Goal: Task Accomplishment & Management: Use online tool/utility

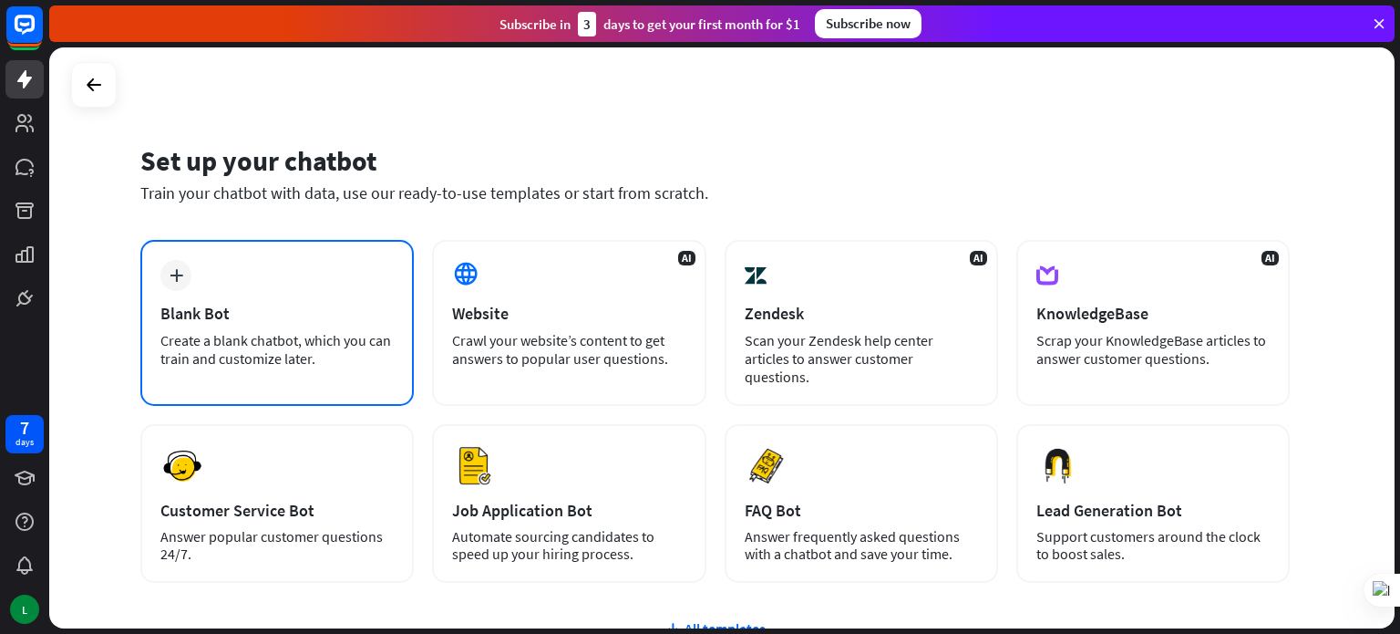
click at [346, 315] on div "Blank Bot" at bounding box center [276, 313] width 233 height 21
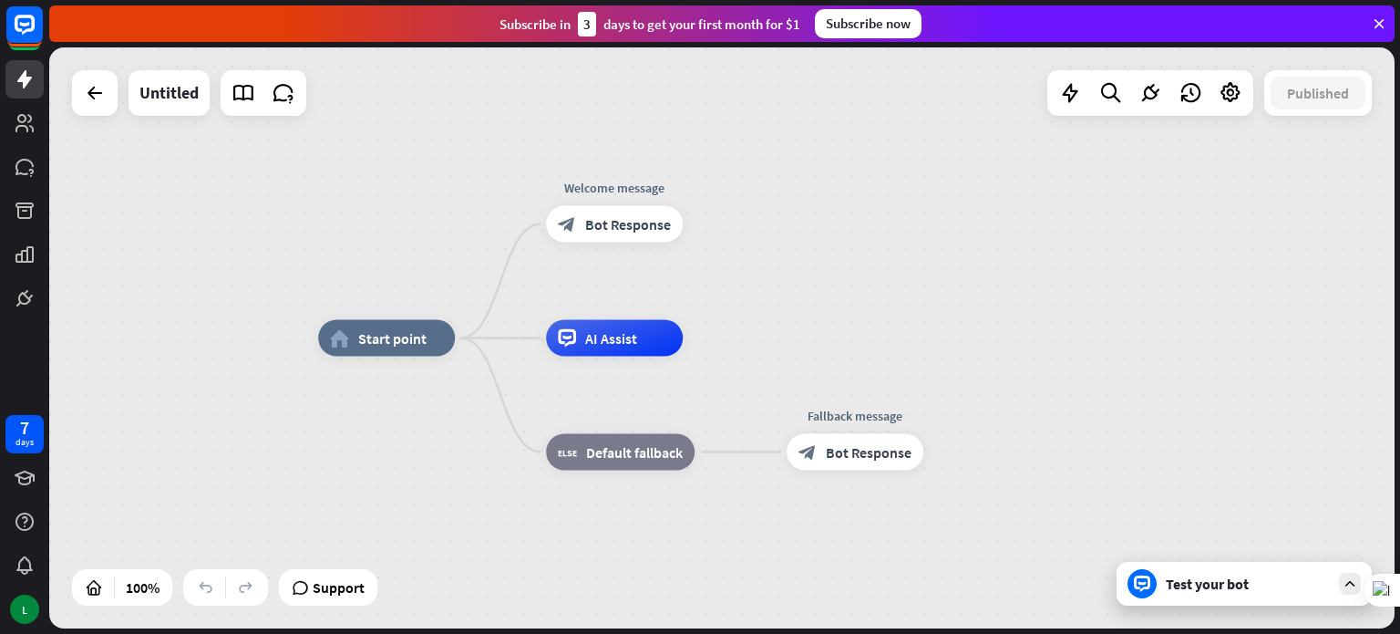
click at [1378, 16] on icon at bounding box center [1379, 24] width 16 height 16
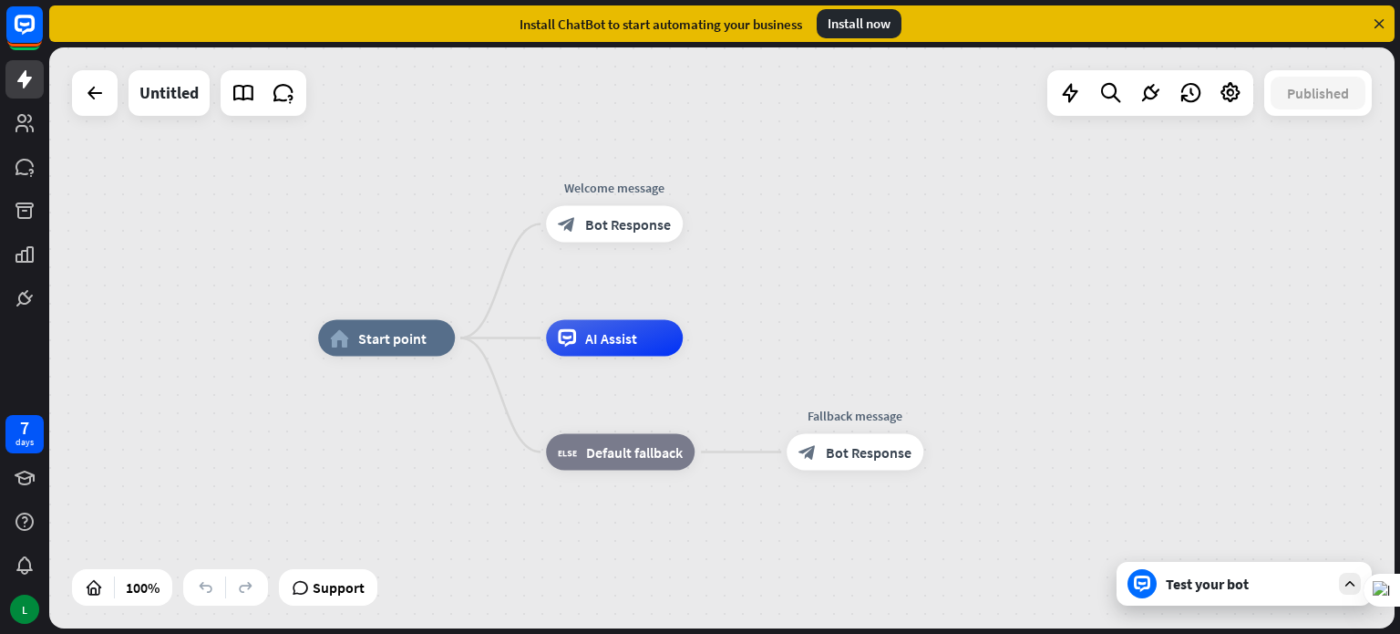
click at [1380, 28] on icon at bounding box center [1379, 24] width 16 height 16
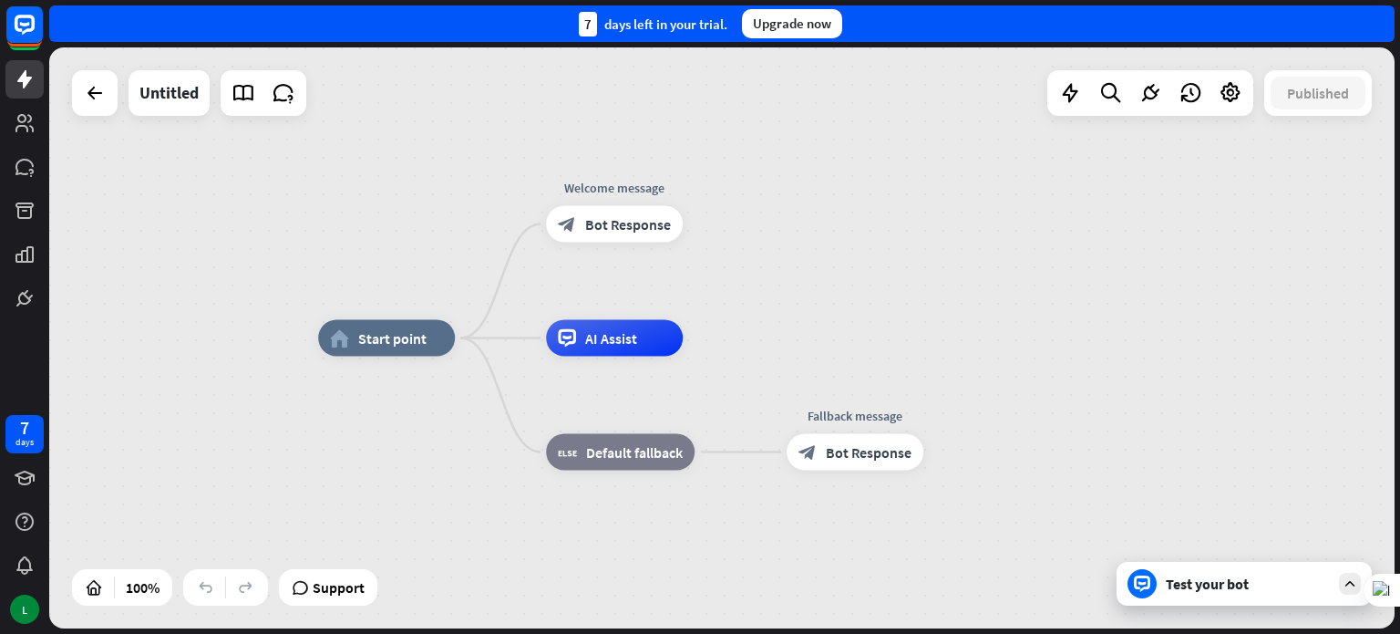
click at [1378, 18] on div "7 days left in your trial. Upgrade now" at bounding box center [722, 23] width 1346 height 36
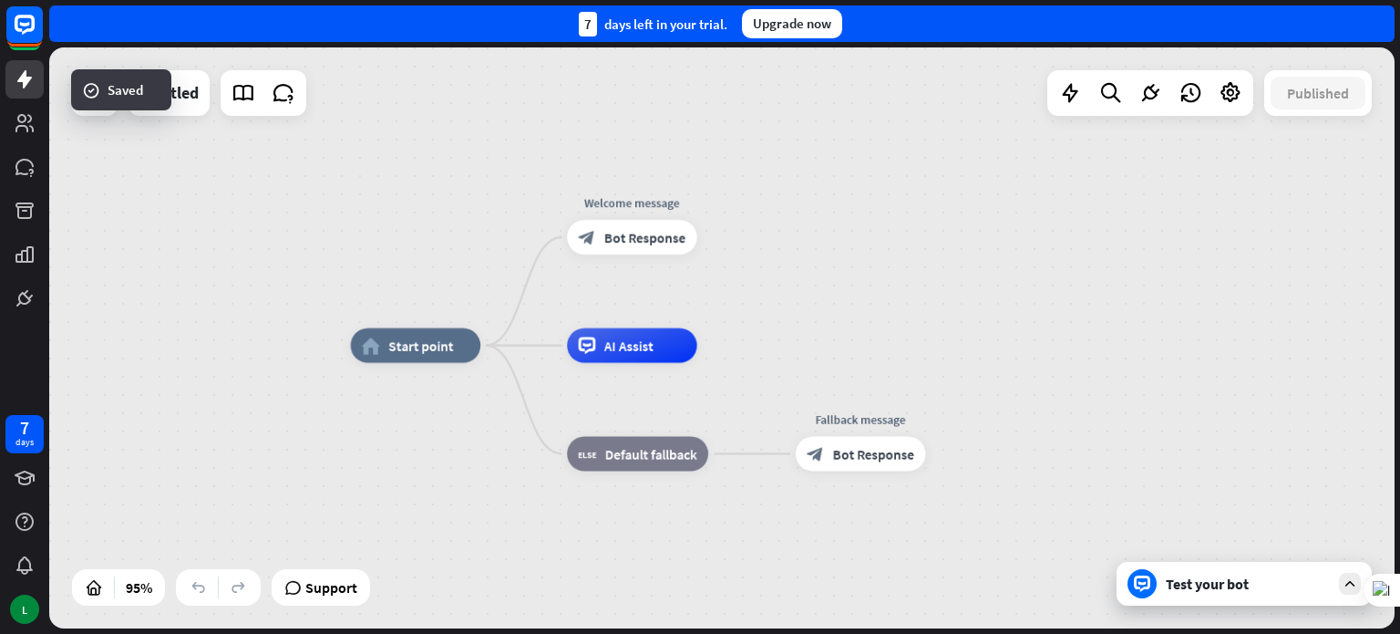
click at [445, 530] on div "home_2 Start point Welcome message block_bot_response Bot Response AI Assist bl…" at bounding box center [990, 622] width 1278 height 552
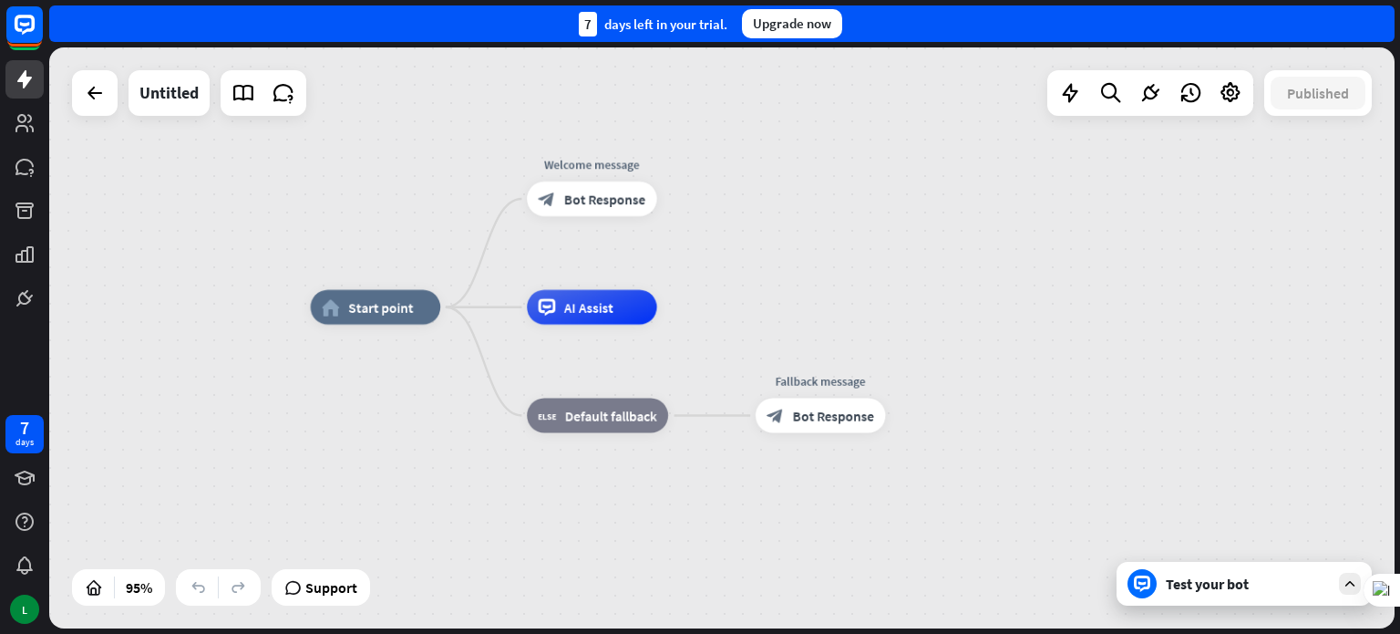
drag, startPoint x: 537, startPoint y: 553, endPoint x: 783, endPoint y: 417, distance: 281.6
click at [499, 513] on div "home_2 Start point Welcome message block_bot_response Bot Response AI Assist bl…" at bounding box center [950, 583] width 1278 height 552
click at [1070, 331] on div "home_2 Start point Welcome message block_bot_response Bot Response AI Assist bl…" at bounding box center [952, 583] width 1278 height 552
drag, startPoint x: 1223, startPoint y: 287, endPoint x: 1218, endPoint y: 318, distance: 31.3
click at [1223, 300] on div "home_2 Start point Welcome message block_bot_response Bot Response AI Assist bl…" at bounding box center [722, 337] width 1346 height 581
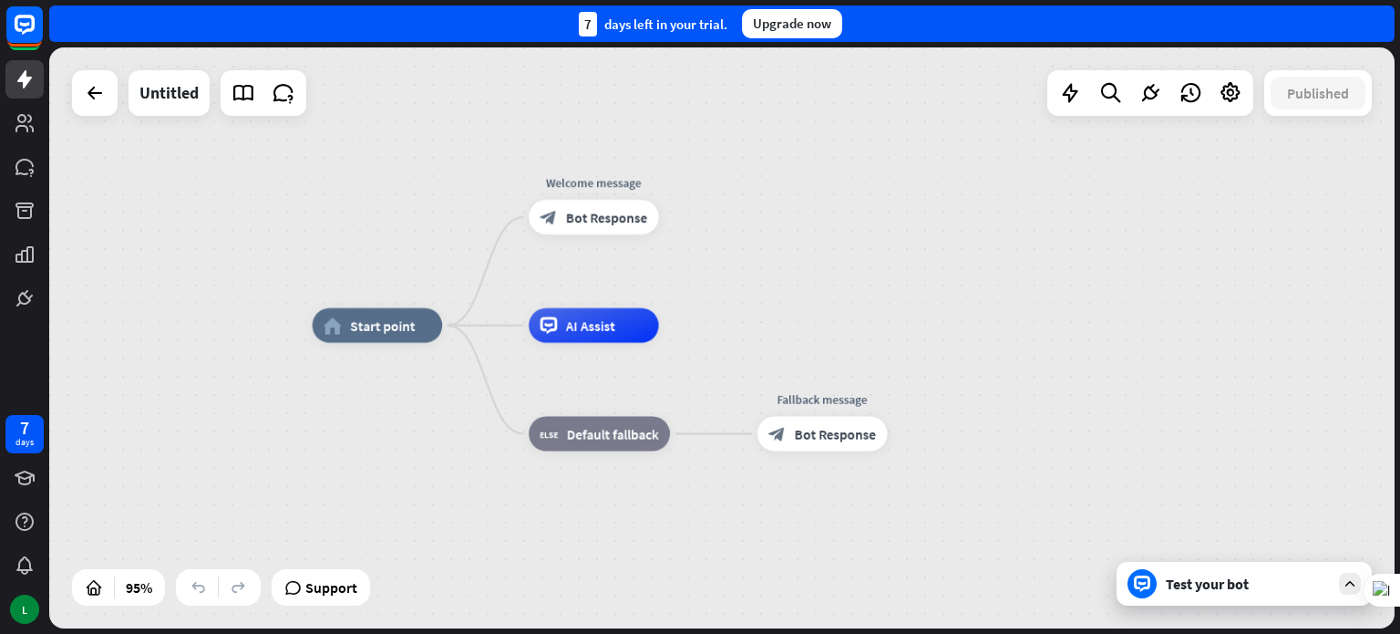
click at [1215, 601] on div "Test your bot" at bounding box center [1244, 584] width 255 height 44
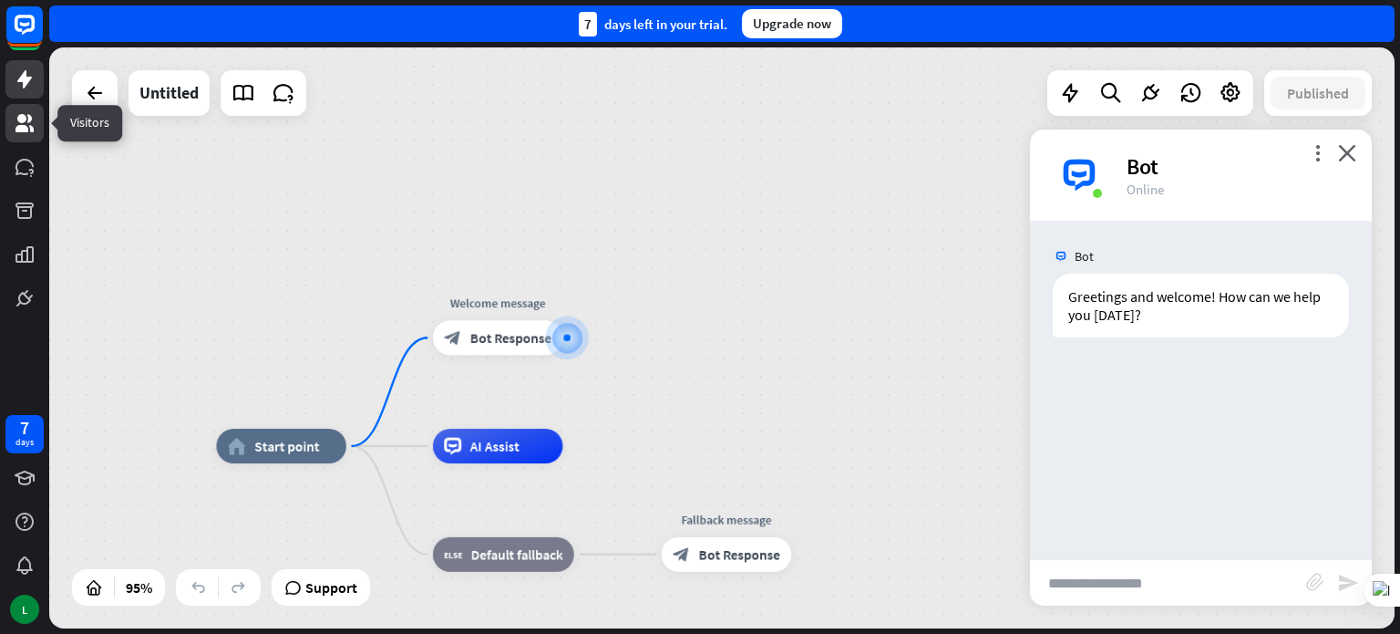
click at [23, 137] on link at bounding box center [24, 123] width 38 height 38
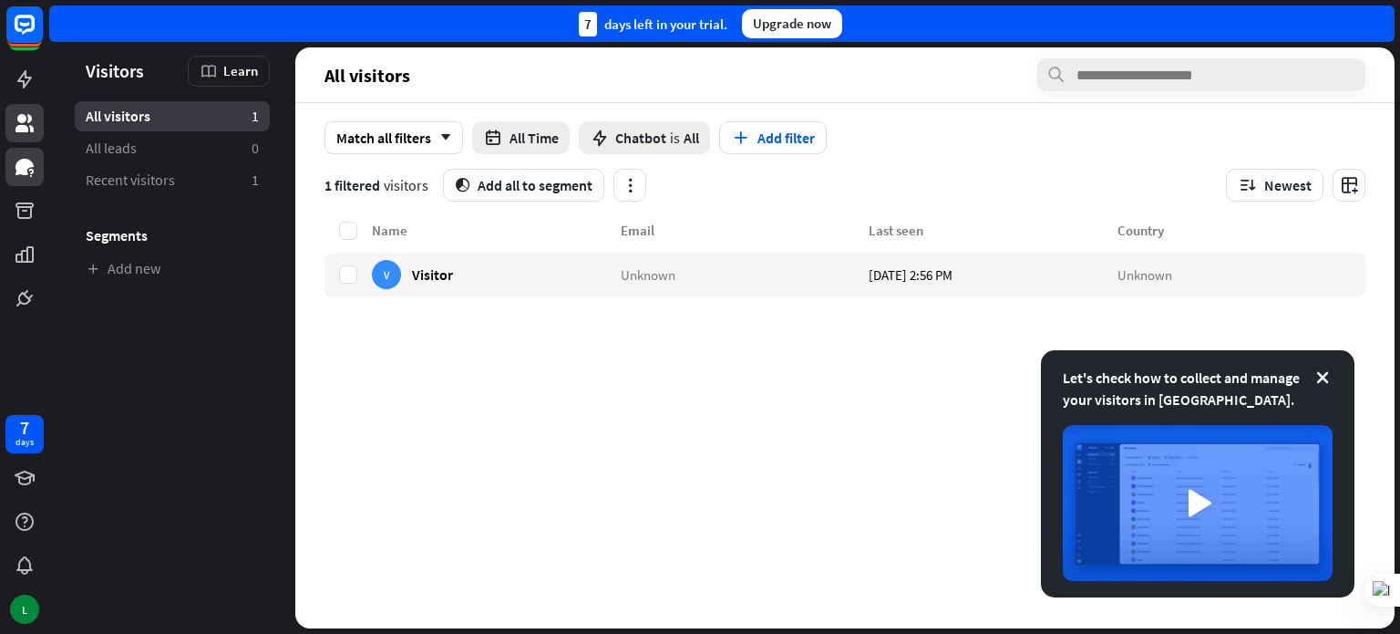
click at [22, 164] on icon at bounding box center [25, 167] width 18 height 16
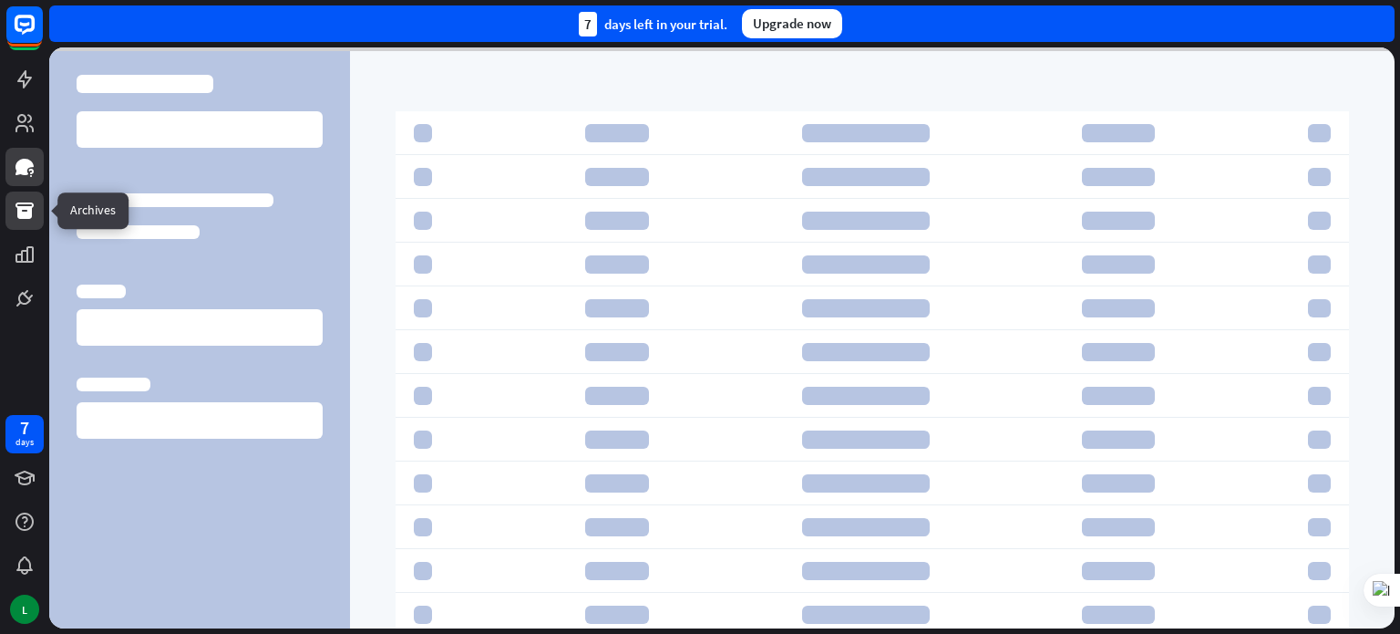
click at [15, 207] on icon at bounding box center [25, 211] width 22 height 22
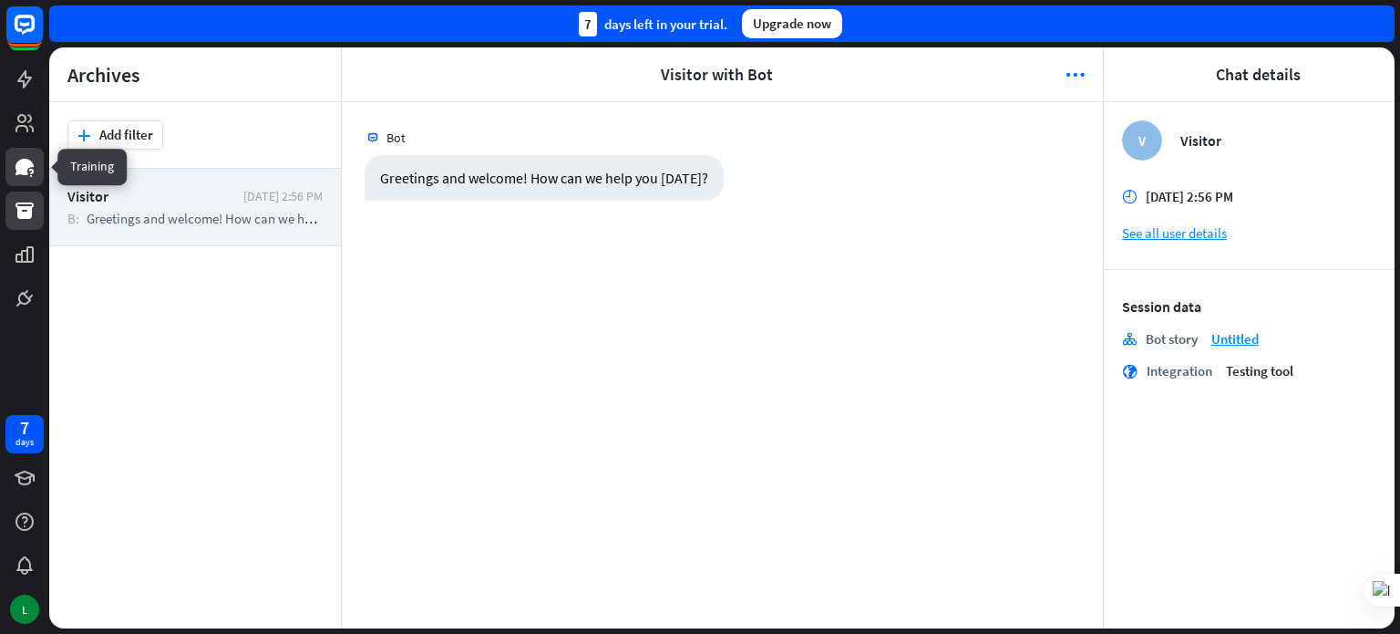
click at [26, 167] on icon at bounding box center [25, 167] width 18 height 16
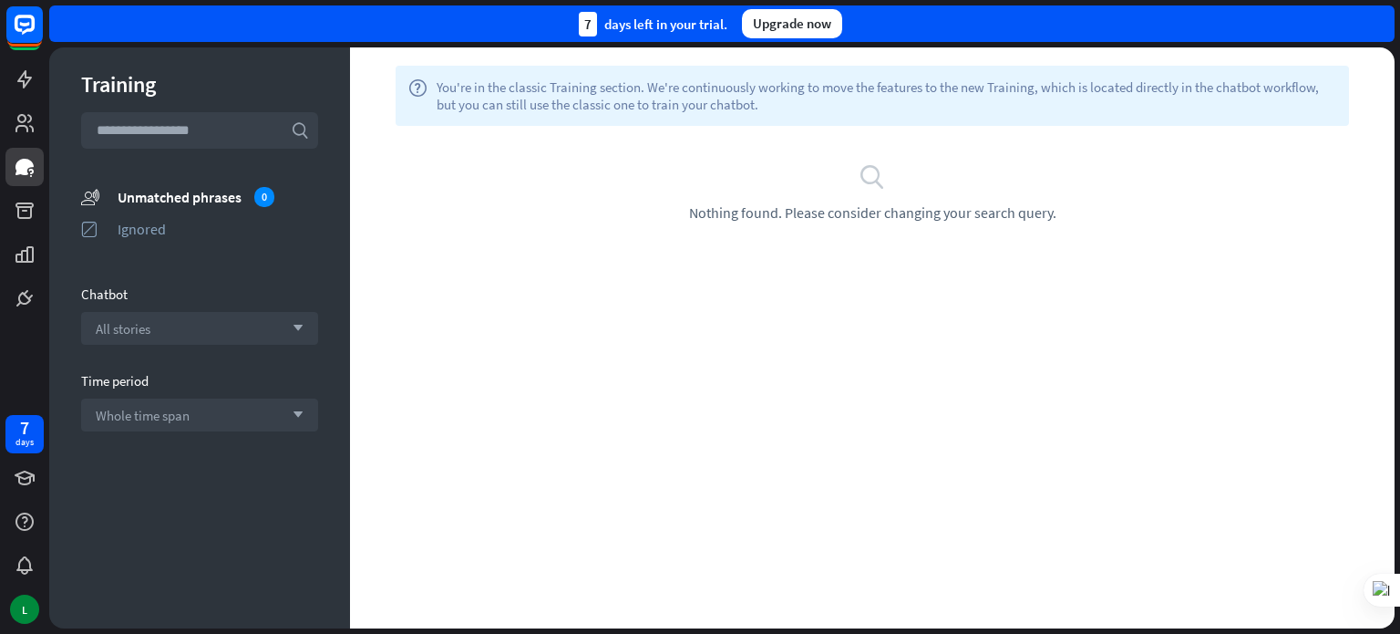
click at [830, 258] on div "help You're in the classic Training section. We're continuously working to move…" at bounding box center [872, 337] width 1045 height 581
click at [854, 168] on div "search Nothing found. Please consider changing your search query." at bounding box center [872, 191] width 990 height 59
click at [517, 216] on div "search Nothing found. Please consider changing your search query." at bounding box center [872, 191] width 990 height 59
click at [181, 131] on input "text" at bounding box center [199, 130] width 237 height 36
